Goal: Information Seeking & Learning: Learn about a topic

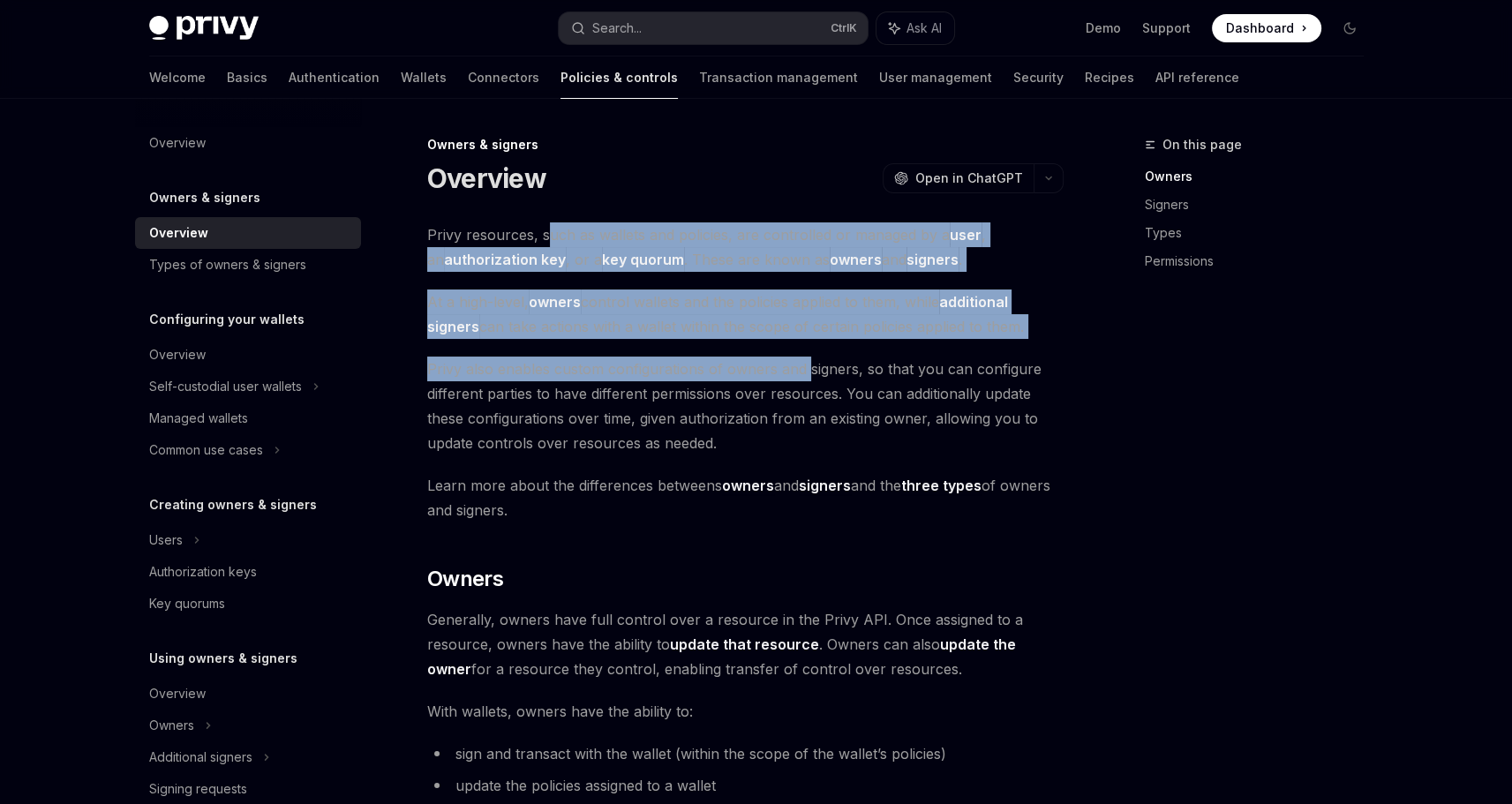
drag, startPoint x: 549, startPoint y: 233, endPoint x: 807, endPoint y: 345, distance: 281.3
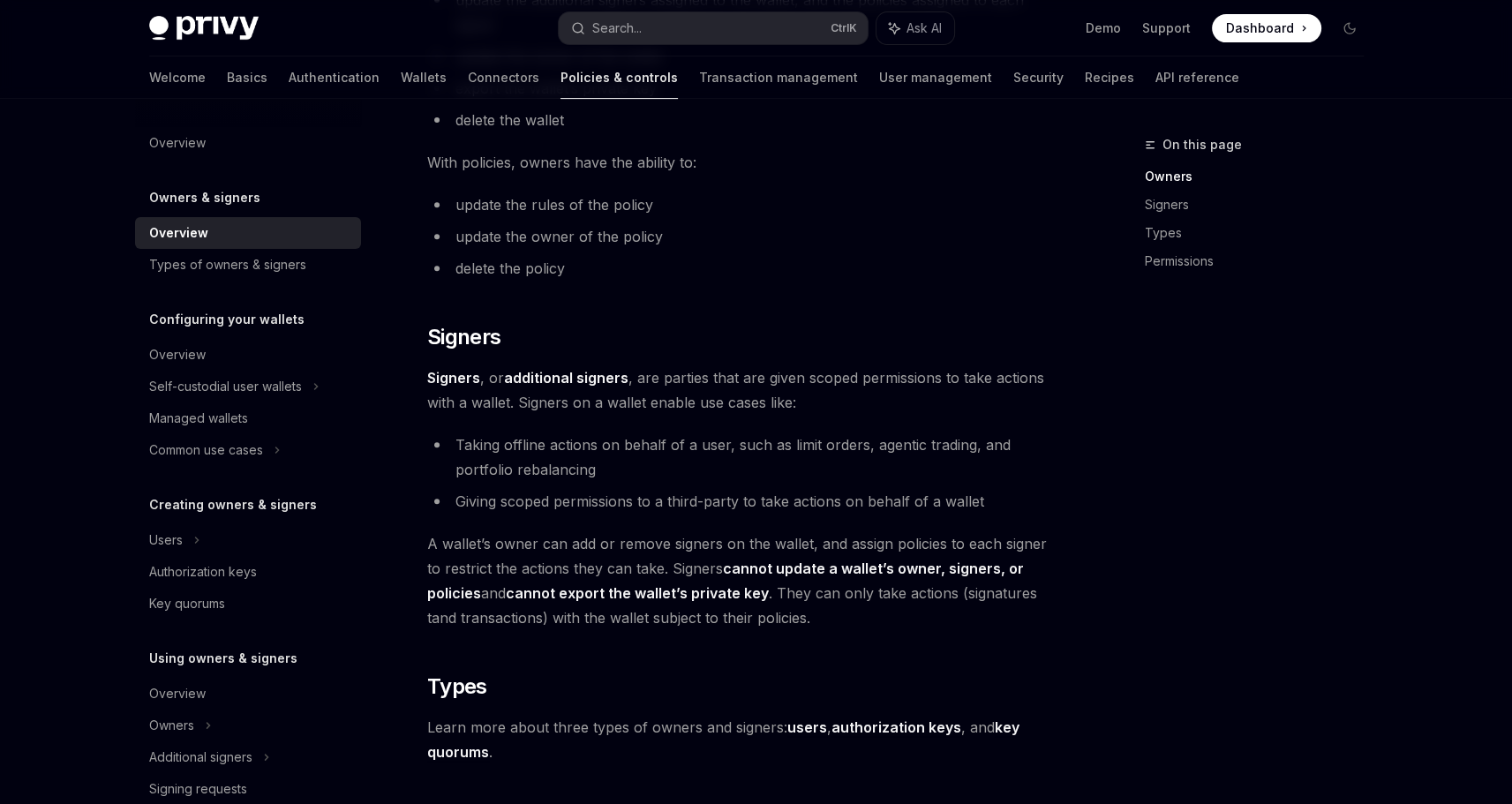
scroll to position [867, 0]
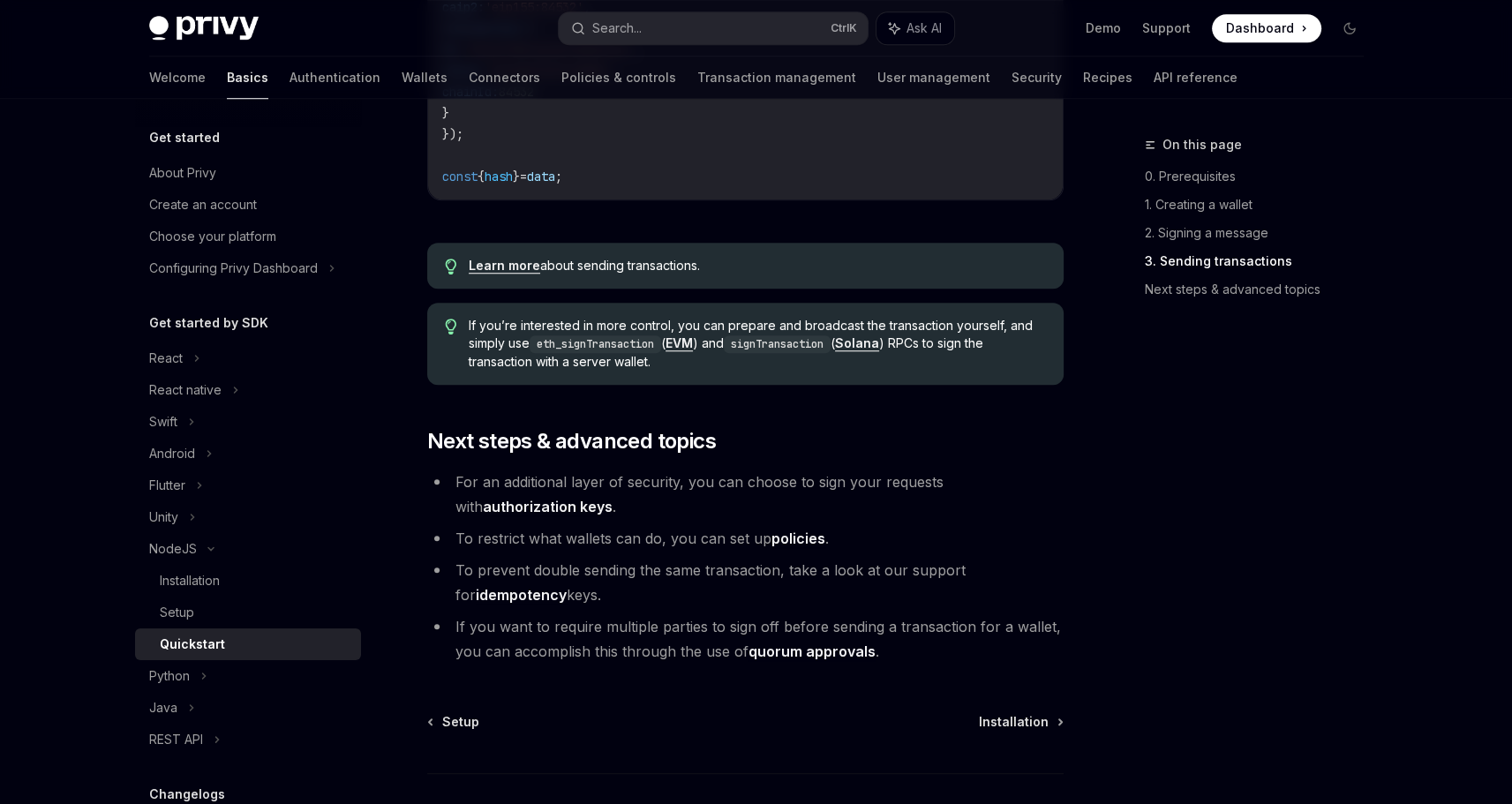
scroll to position [1705, 0]
click at [613, 496] on link "authorization keys" at bounding box center [547, 505] width 129 height 19
click at [796, 538] on link "policies" at bounding box center [798, 537] width 54 height 19
click at [509, 599] on link "idempotency" at bounding box center [521, 593] width 91 height 19
click at [810, 651] on link "quorum approvals" at bounding box center [811, 649] width 127 height 19
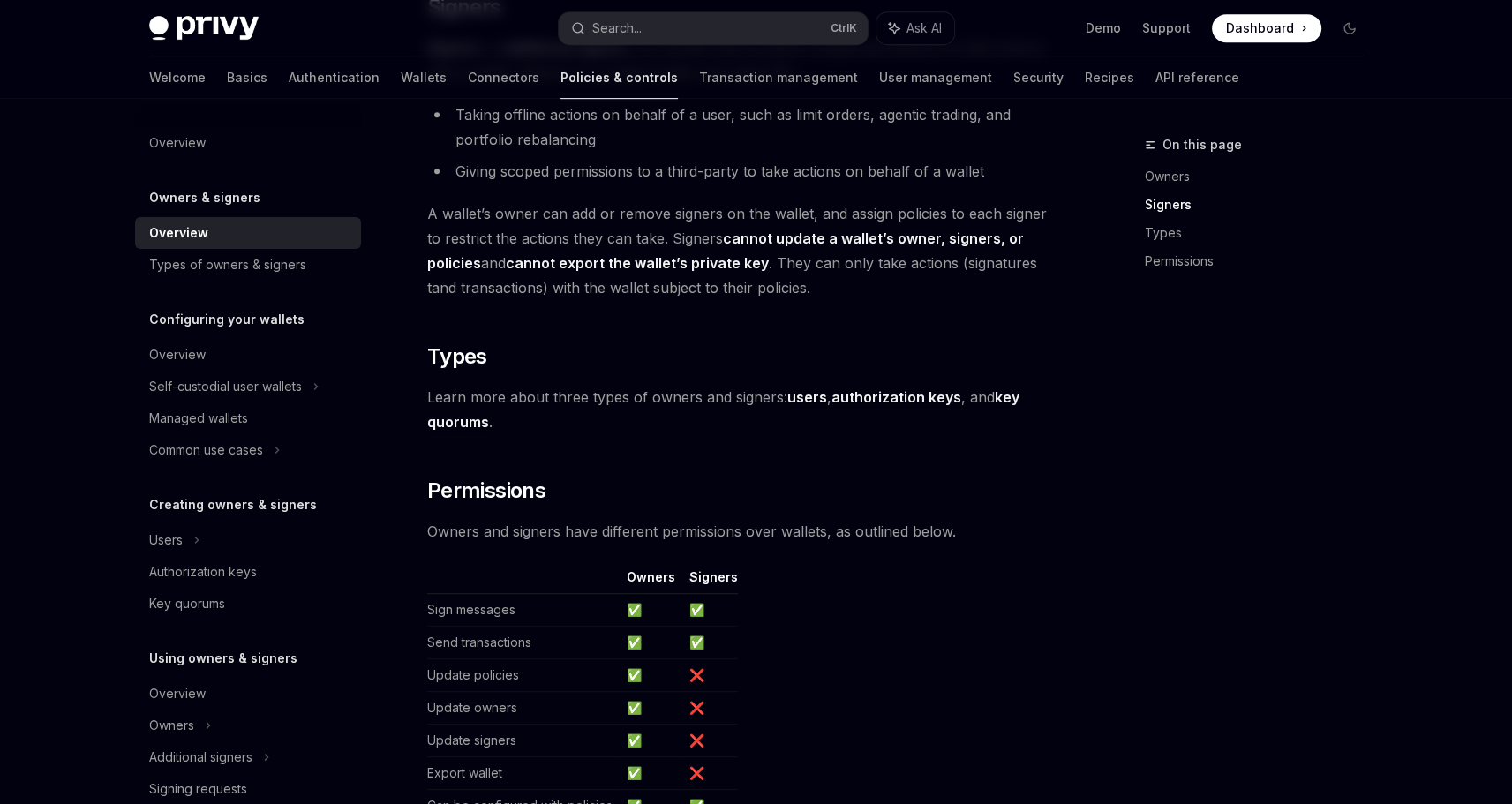
scroll to position [1125, 0]
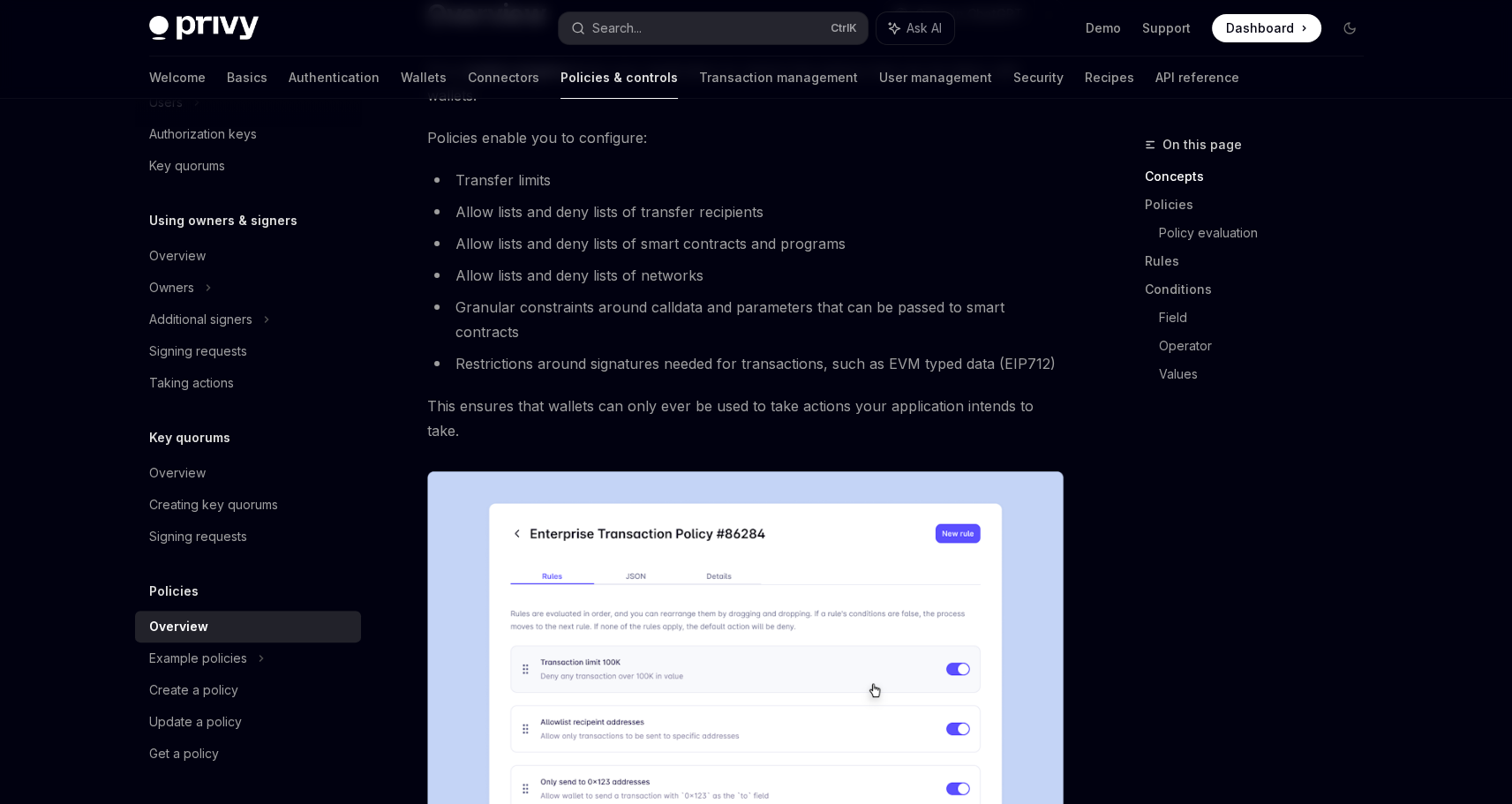
scroll to position [166, 0]
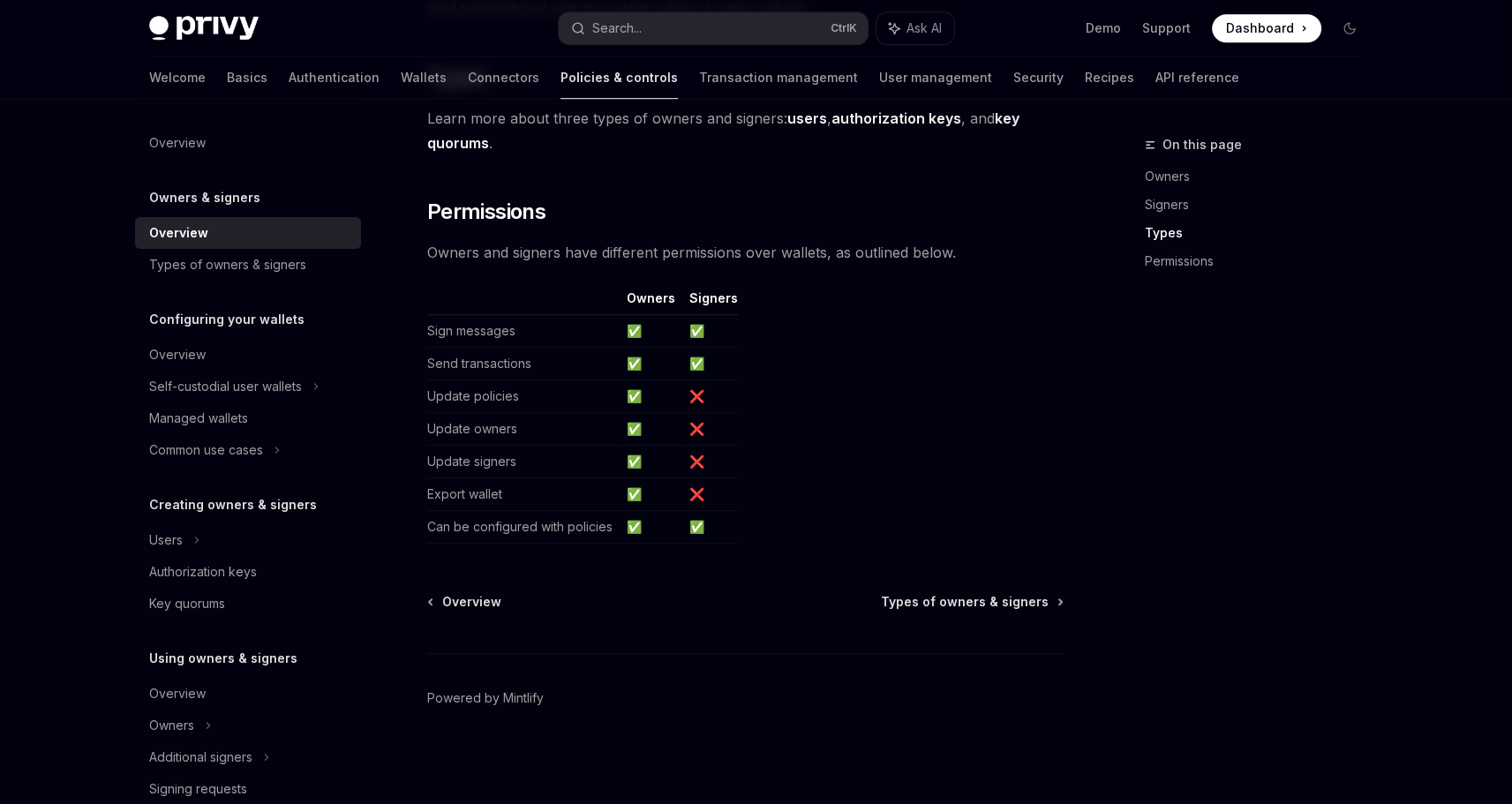
scroll to position [1423, 0]
click at [993, 599] on span "Types of owners & signers" at bounding box center [964, 605] width 167 height 18
type textarea "*"
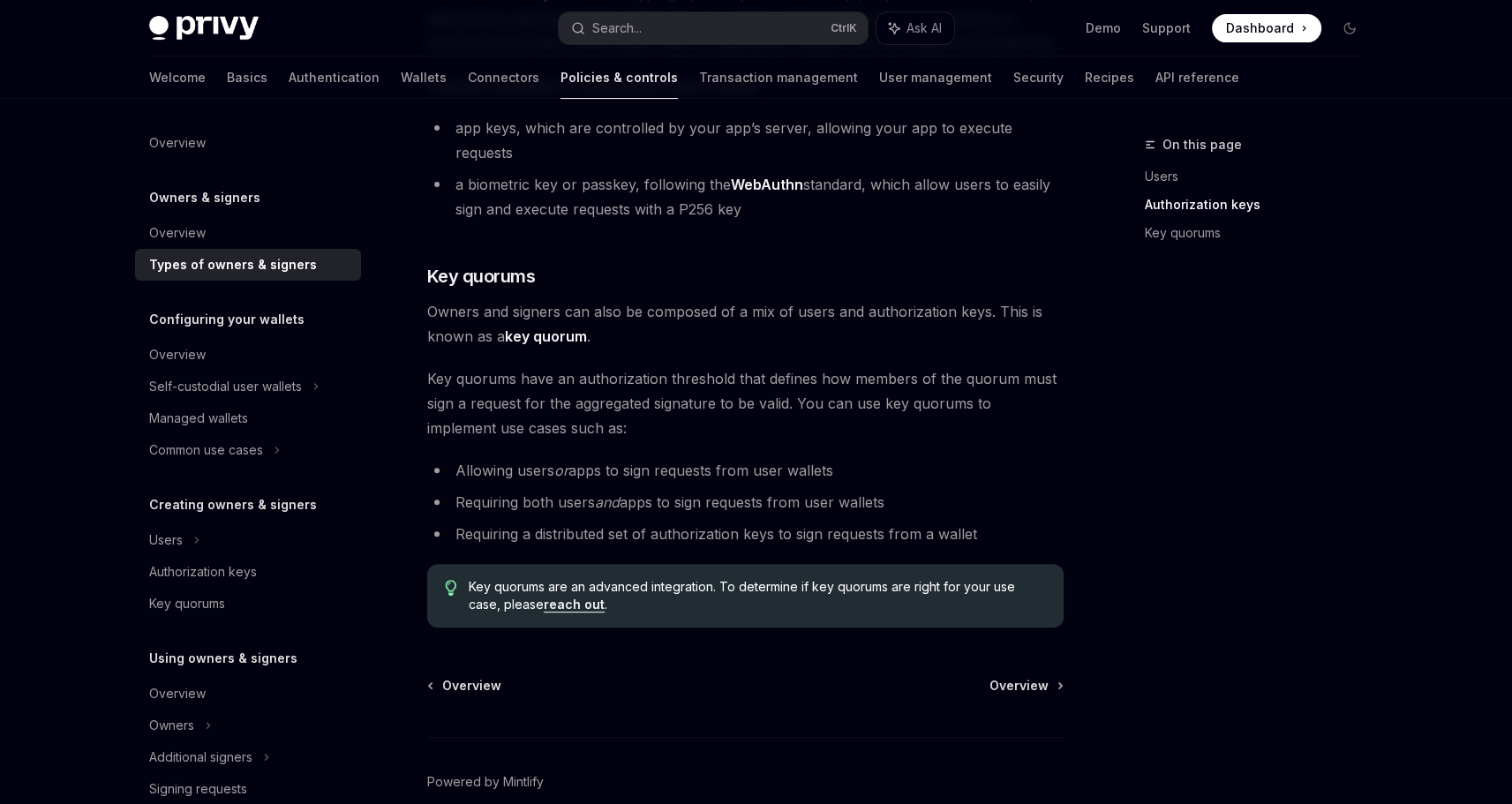
scroll to position [579, 0]
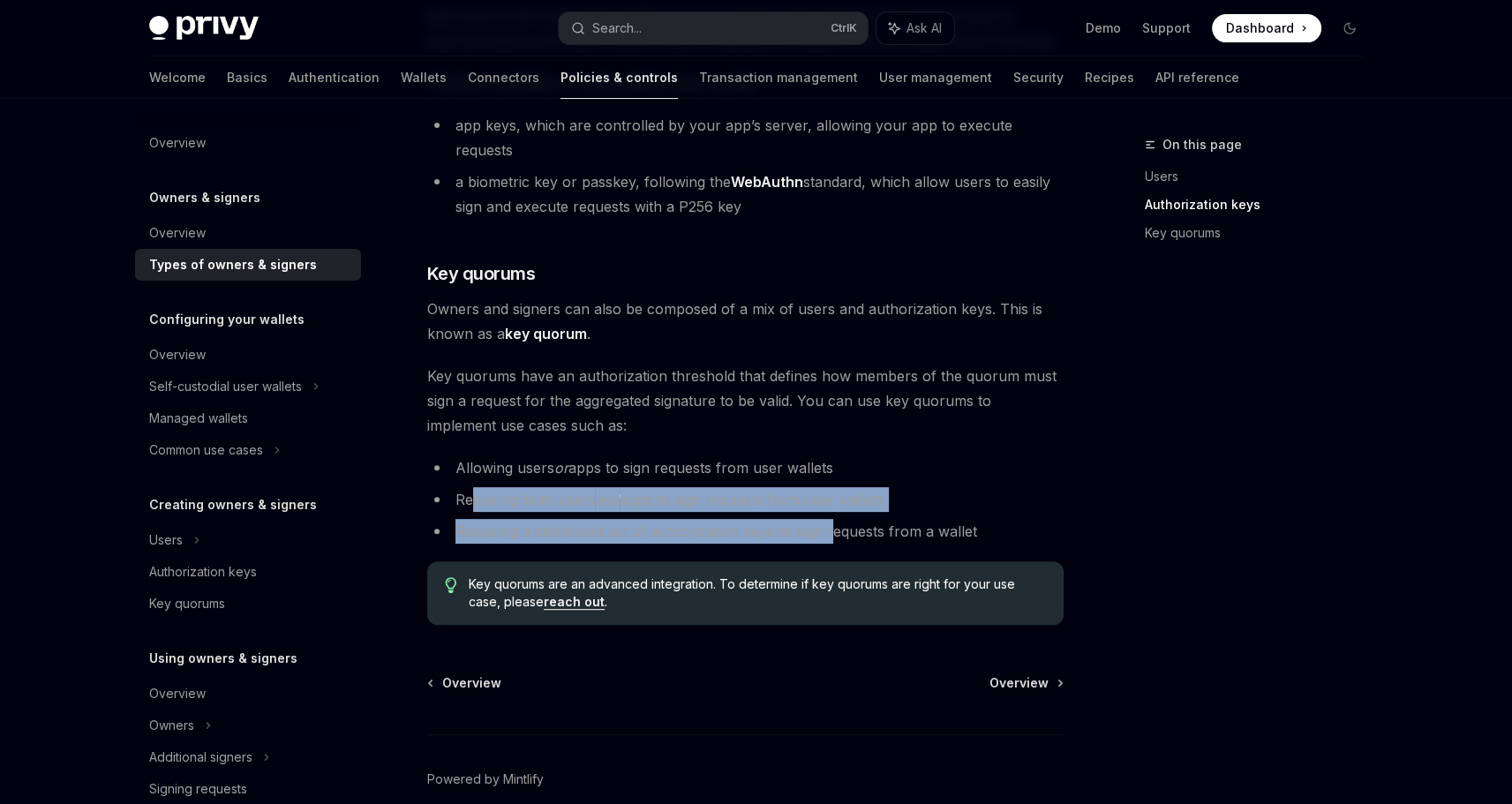
drag, startPoint x: 473, startPoint y: 475, endPoint x: 834, endPoint y: 494, distance: 361.5
click at [834, 494] on ul "Allowing users or apps to sign requests from user wallets Requiring both users …" at bounding box center [745, 499] width 636 height 89
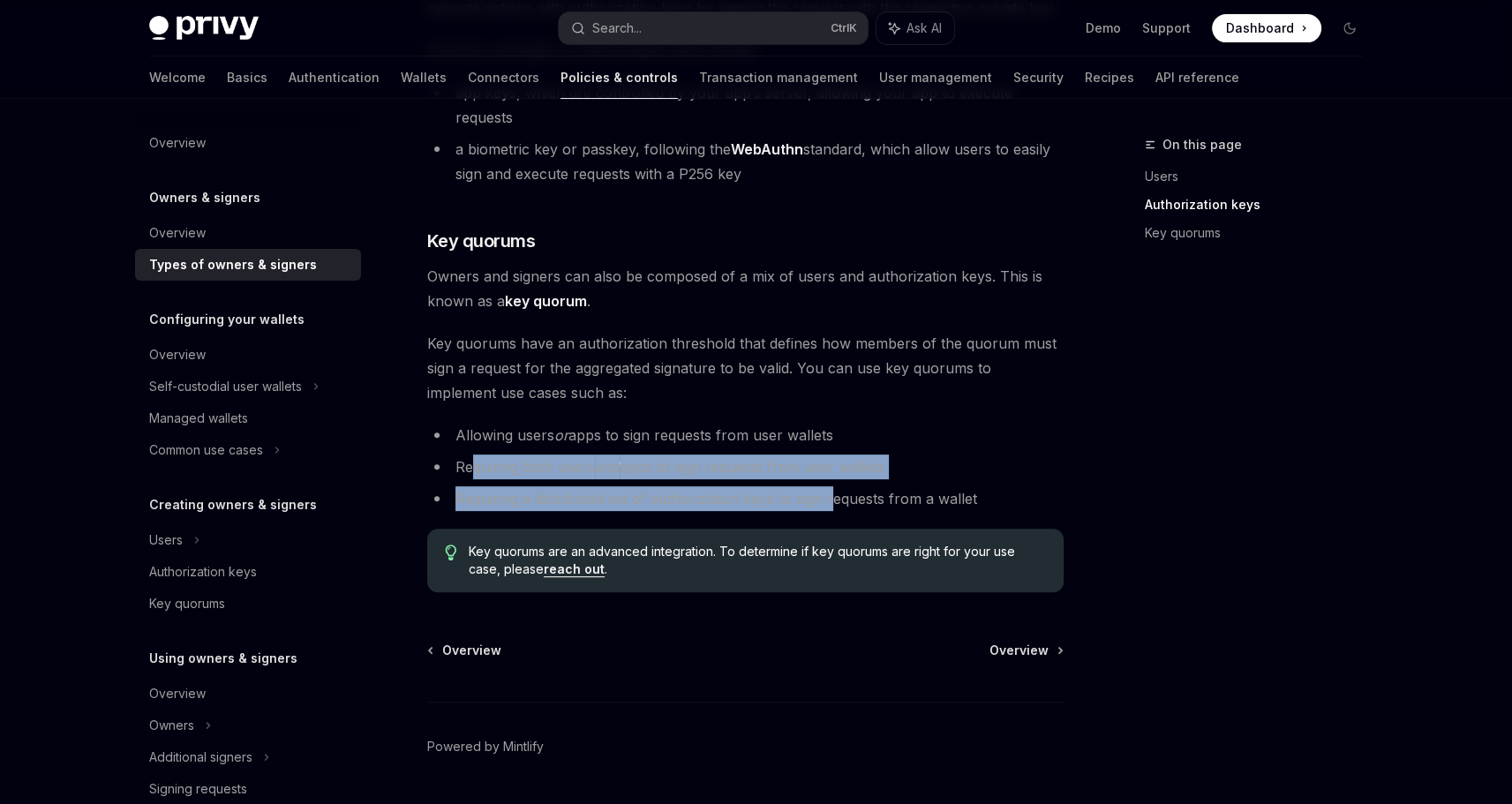
scroll to position [615, 0]
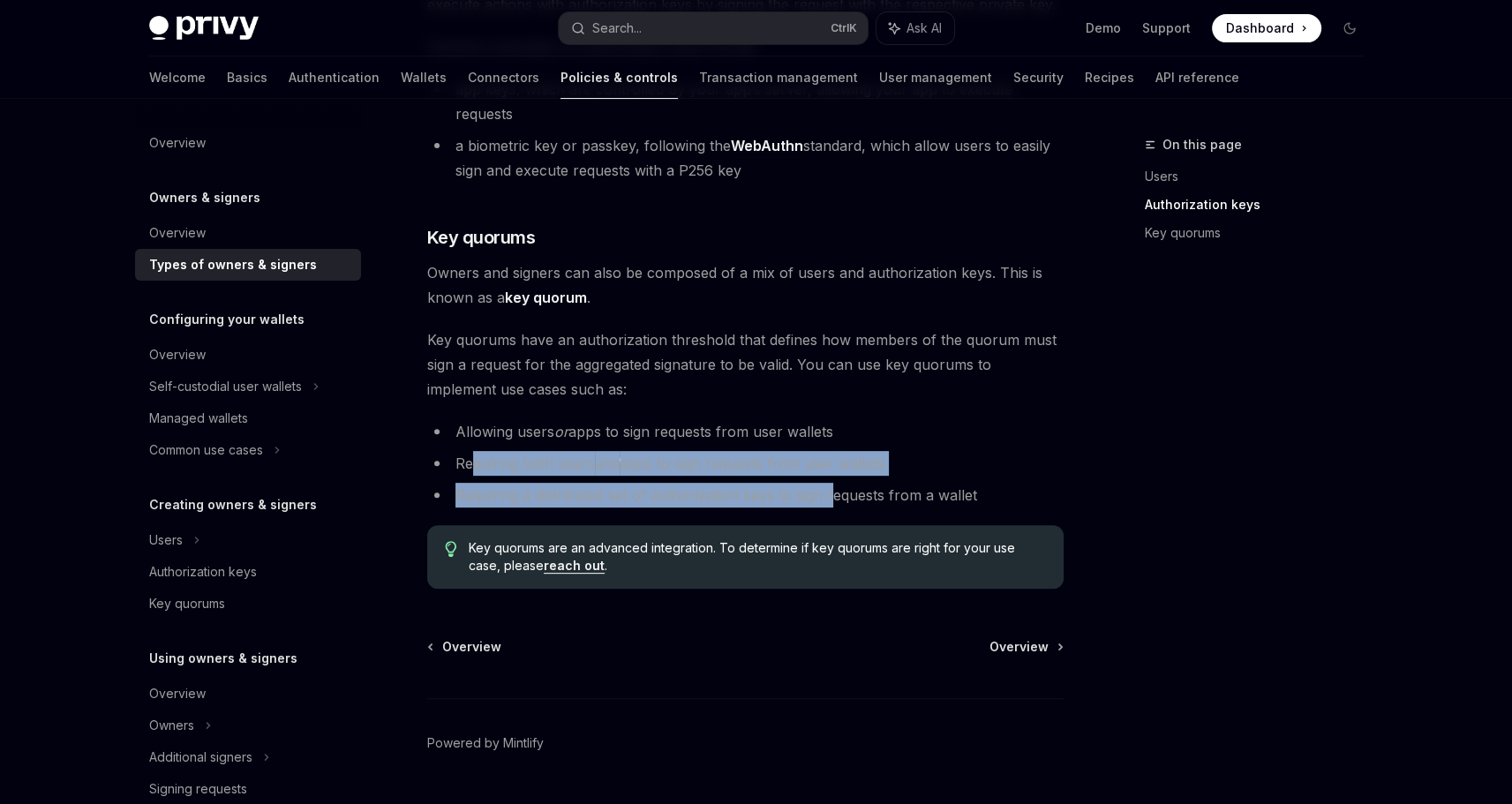
click at [573, 558] on link "reach out" at bounding box center [574, 566] width 61 height 16
click at [581, 558] on link "reach out" at bounding box center [574, 566] width 61 height 16
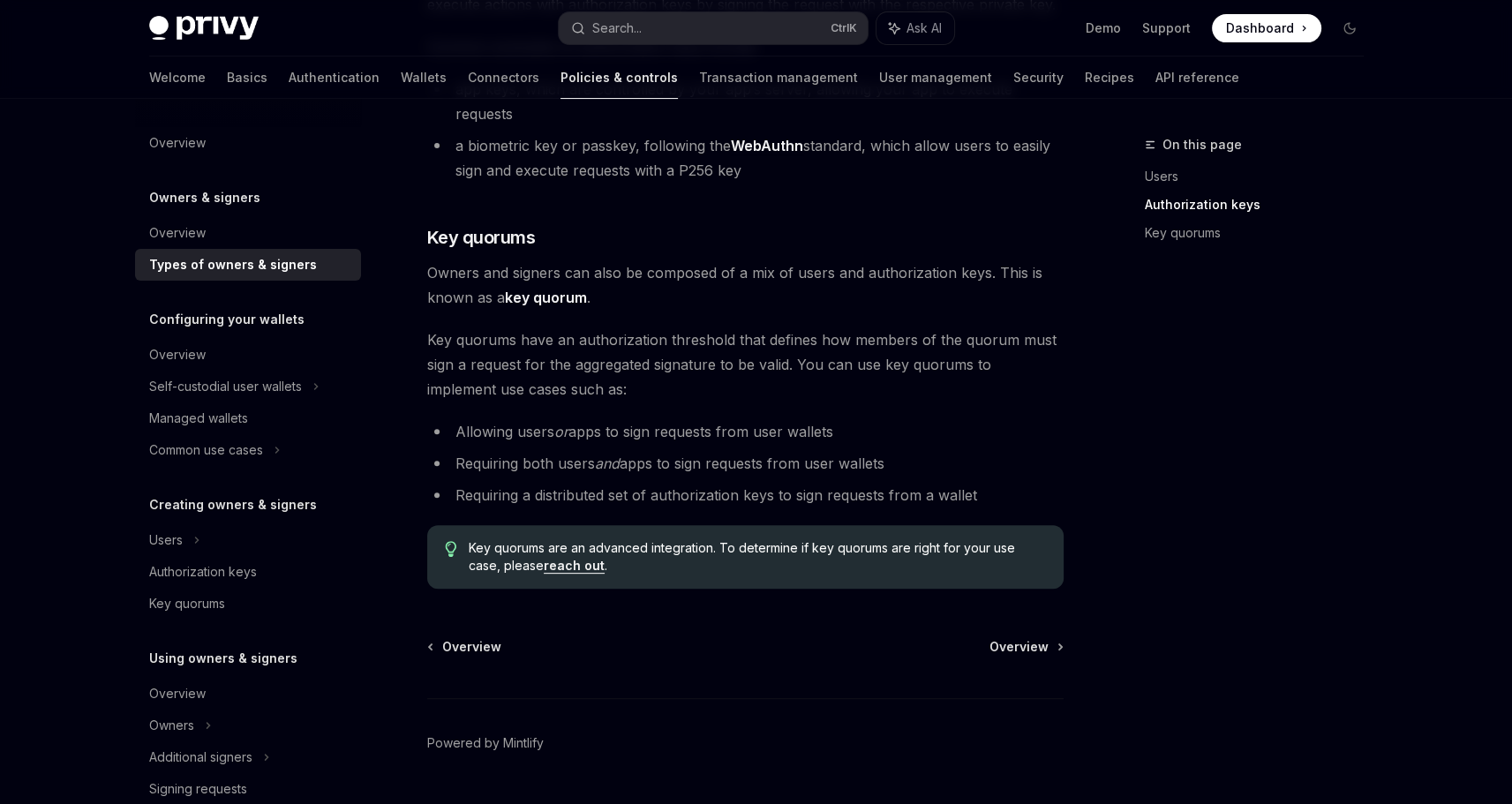
click at [604, 599] on div "Owners & signers Types of owners & signers OpenAI Open in ChatGPT OpenAI Open i…" at bounding box center [580, 185] width 974 height 1332
